Goal: Task Accomplishment & Management: Use online tool/utility

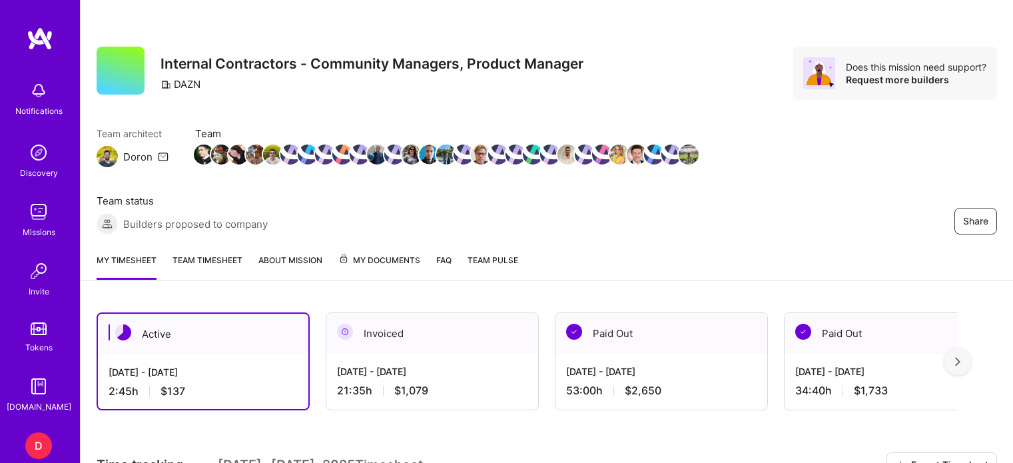
drag, startPoint x: 0, startPoint y: 0, endPoint x: 220, endPoint y: 232, distance: 319.8
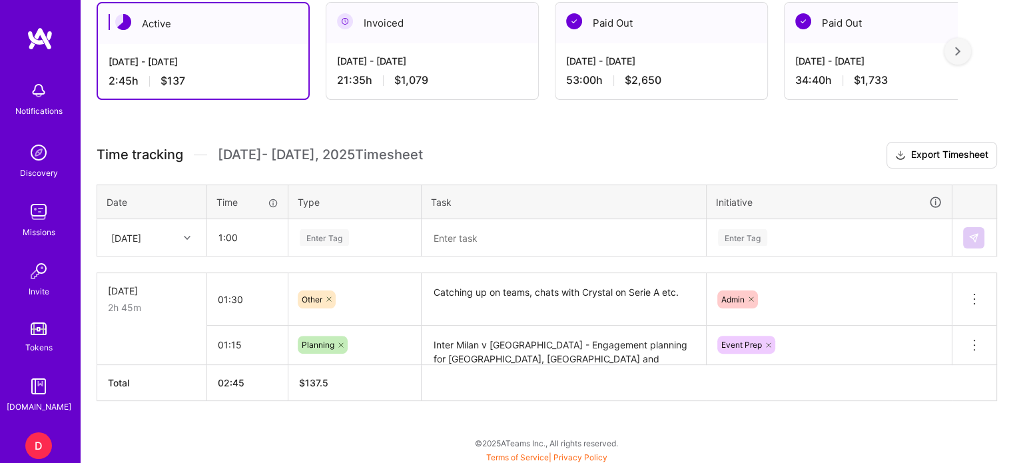
type input "01:00"
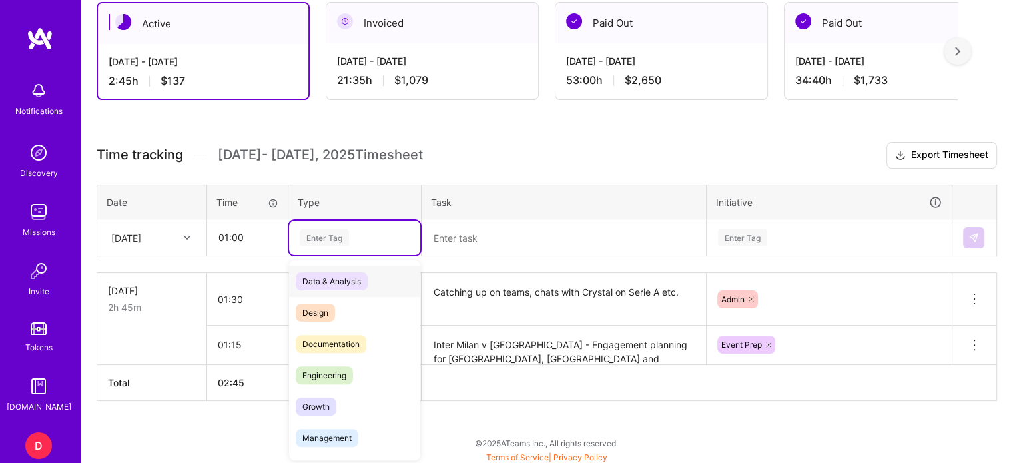
click at [325, 236] on div "Enter Tag" at bounding box center [324, 237] width 49 height 21
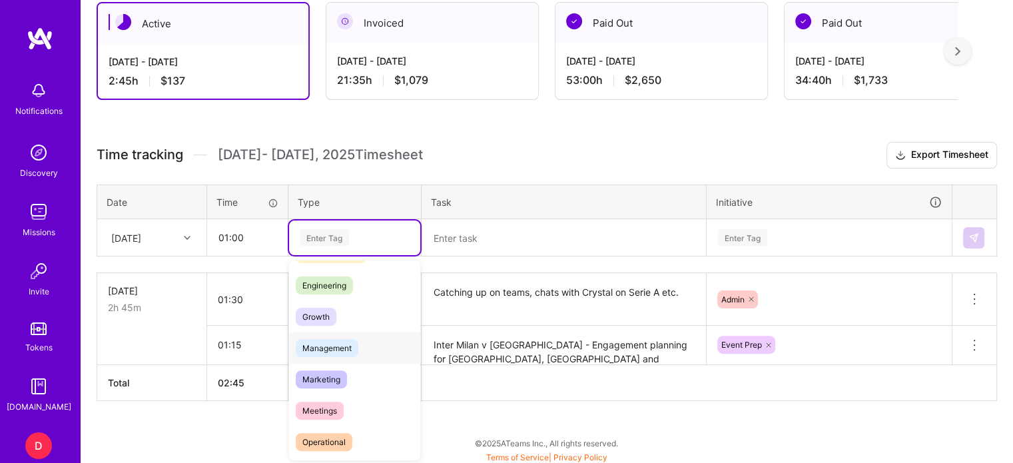
scroll to position [91, 0]
click at [346, 343] on span "Management" at bounding box center [327, 347] width 63 height 18
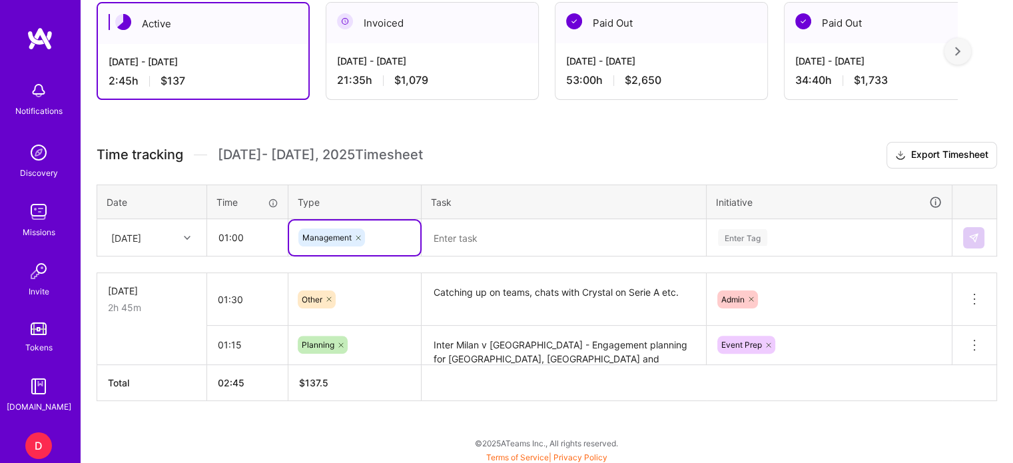
click at [463, 238] on textarea at bounding box center [564, 237] width 282 height 35
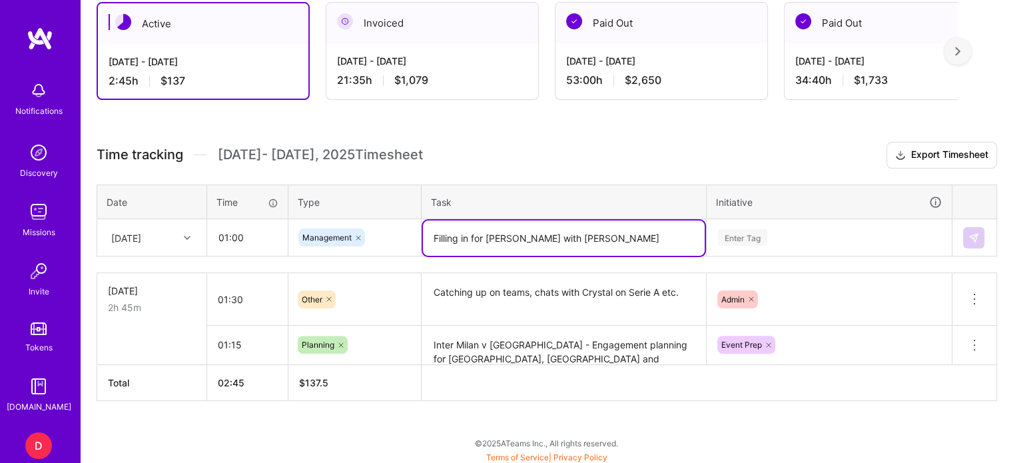
type textarea "Filling in for [PERSON_NAME] with [PERSON_NAME]"
click at [733, 239] on div "Enter Tag" at bounding box center [829, 237] width 244 height 35
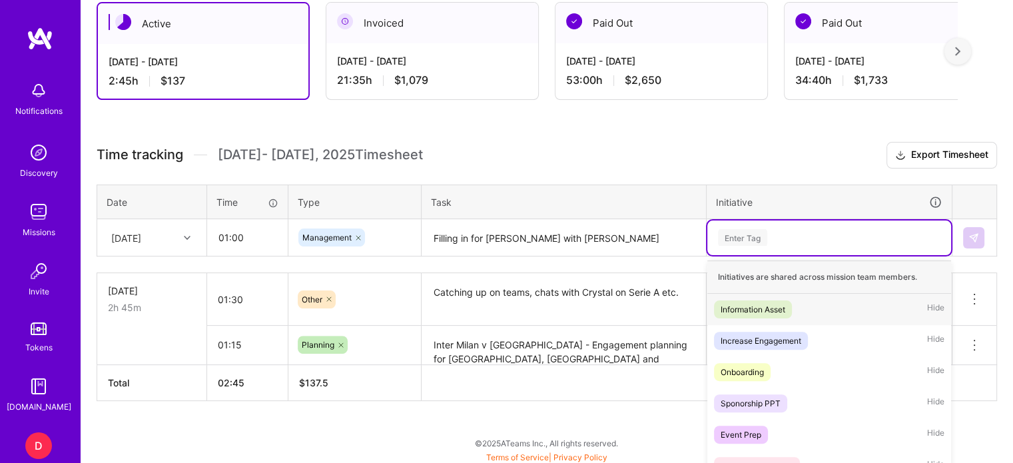
scroll to position [378, 0]
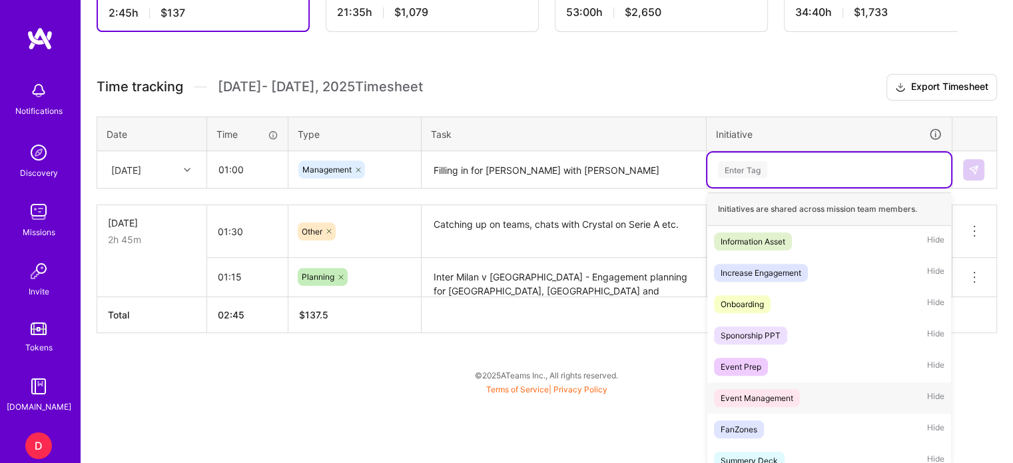
click at [746, 392] on div "Event Management" at bounding box center [757, 398] width 73 height 14
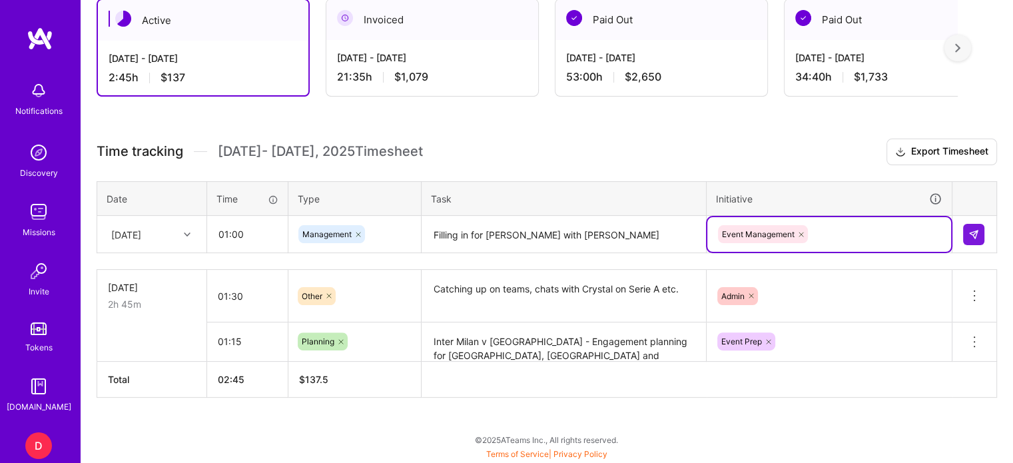
scroll to position [310, 0]
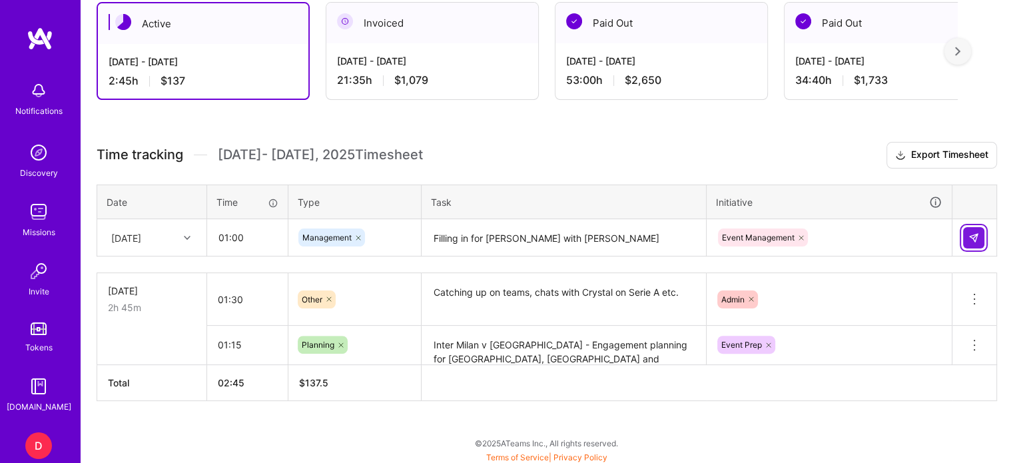
click at [966, 237] on button at bounding box center [973, 237] width 21 height 21
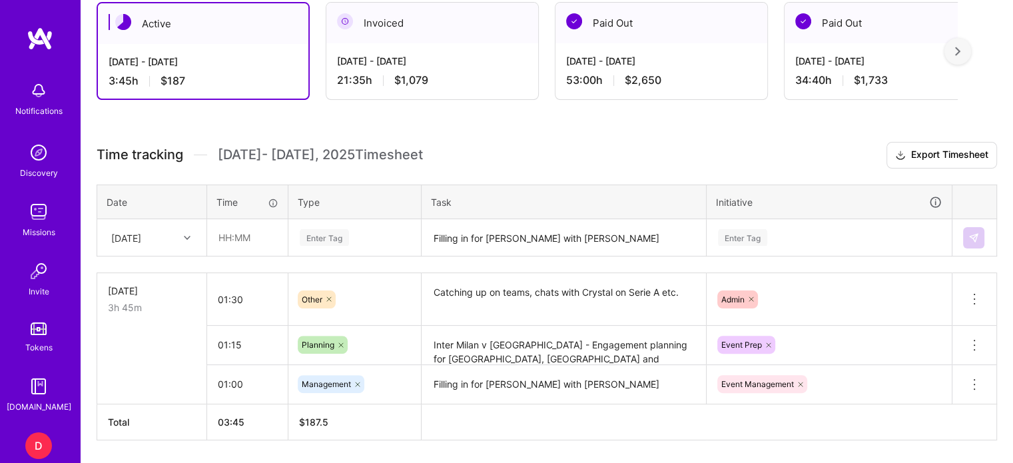
click at [858, 194] on div "Initiative" at bounding box center [829, 201] width 226 height 15
